Goal: Check status

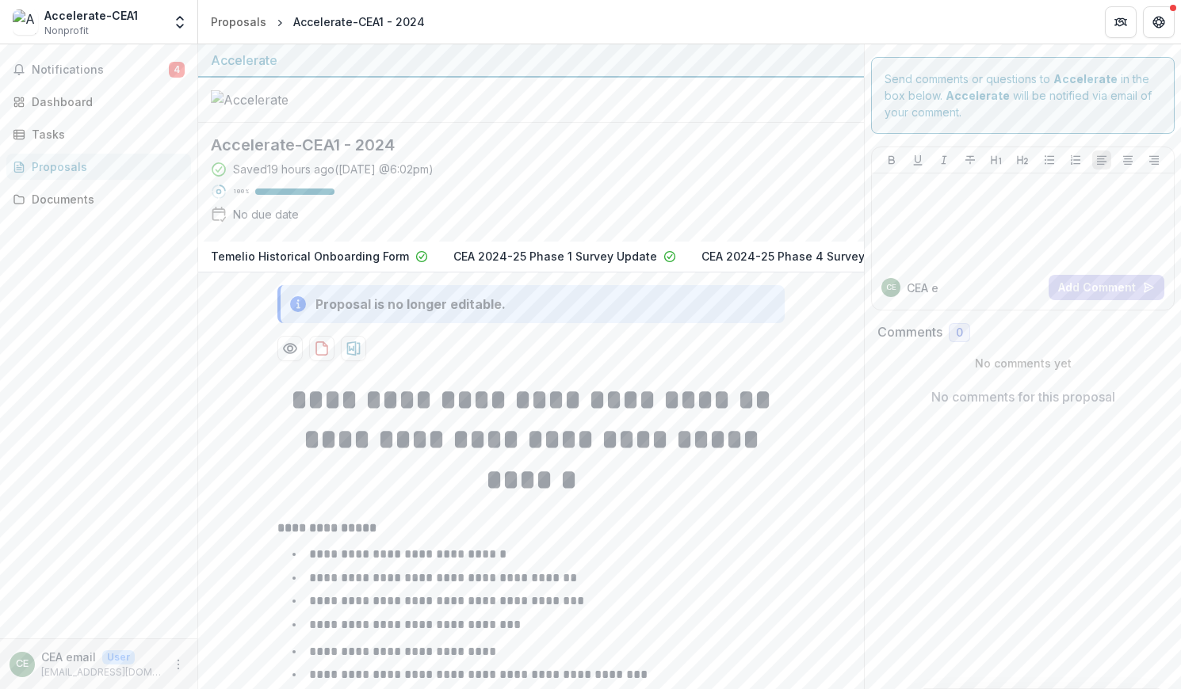
scroll to position [0, 381]
